Goal: Navigation & Orientation: Find specific page/section

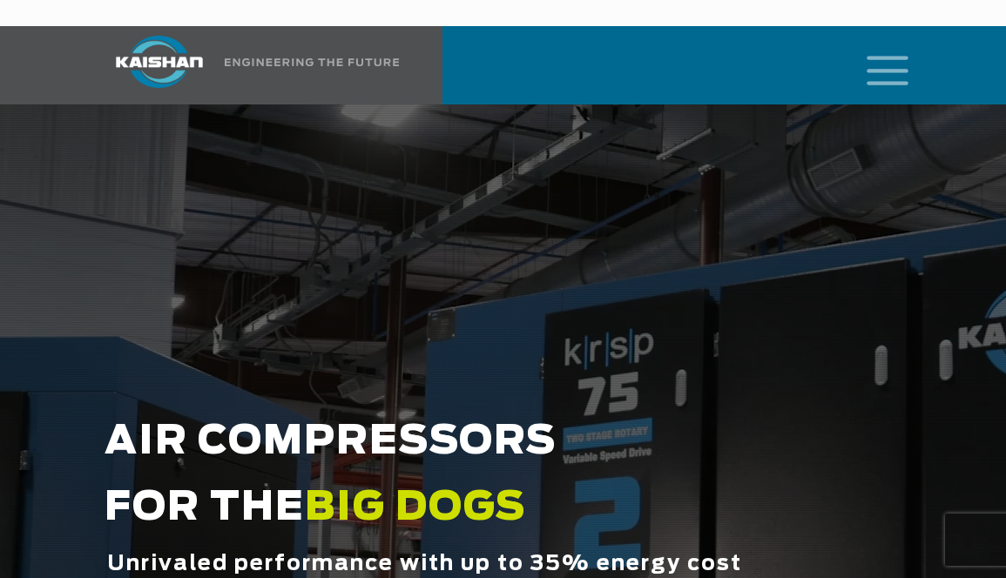
click at [880, 42] on icon "mobile menu" at bounding box center [888, 69] width 56 height 54
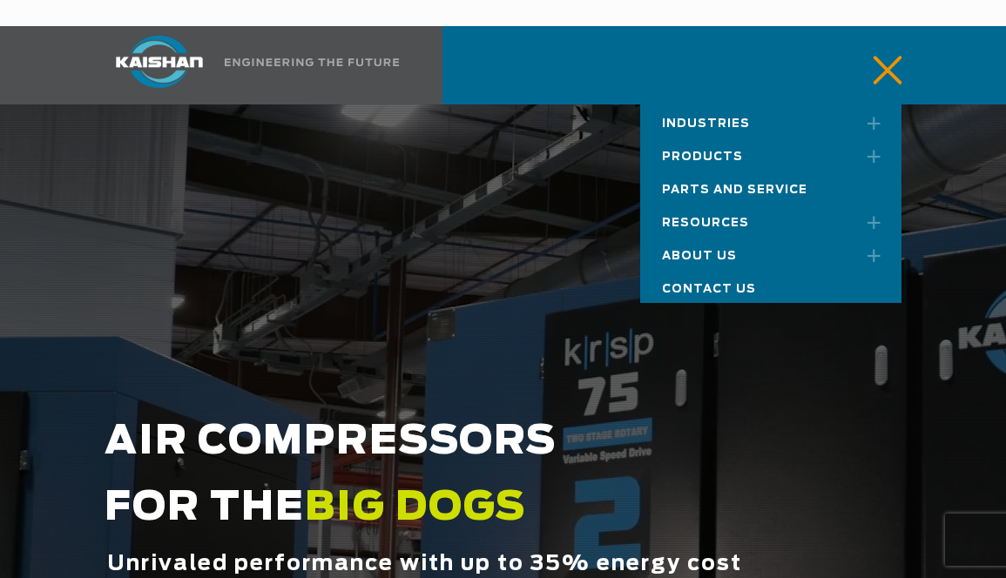
click at [727, 152] on span "Products" at bounding box center [702, 157] width 81 height 11
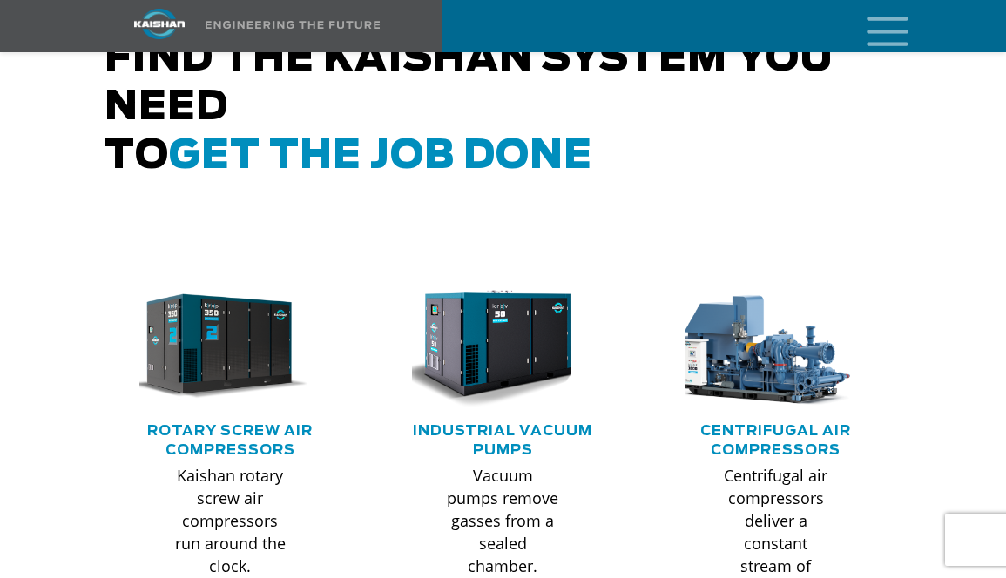
scroll to position [1061, 0]
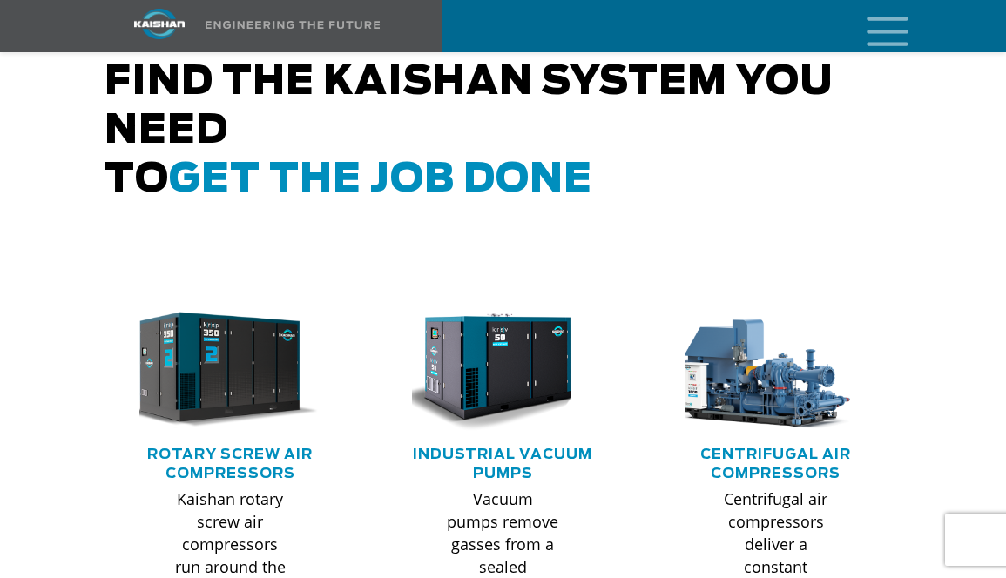
click at [259, 303] on img at bounding box center [217, 370] width 200 height 135
